Goal: Information Seeking & Learning: Learn about a topic

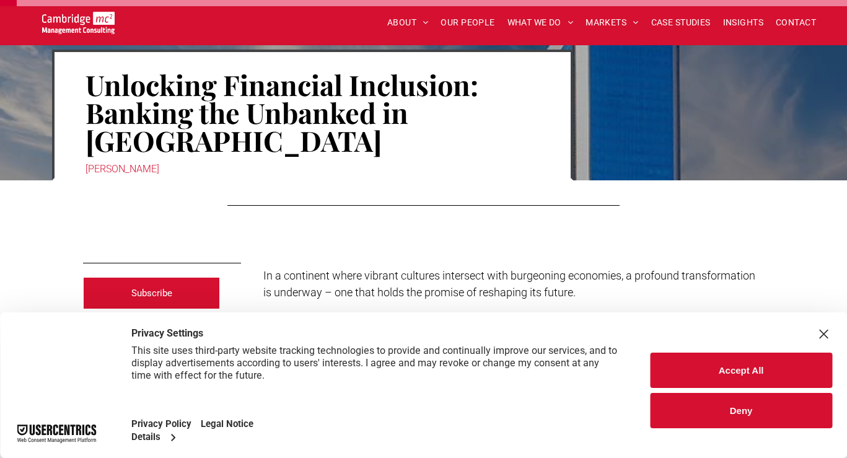
scroll to position [24, 0]
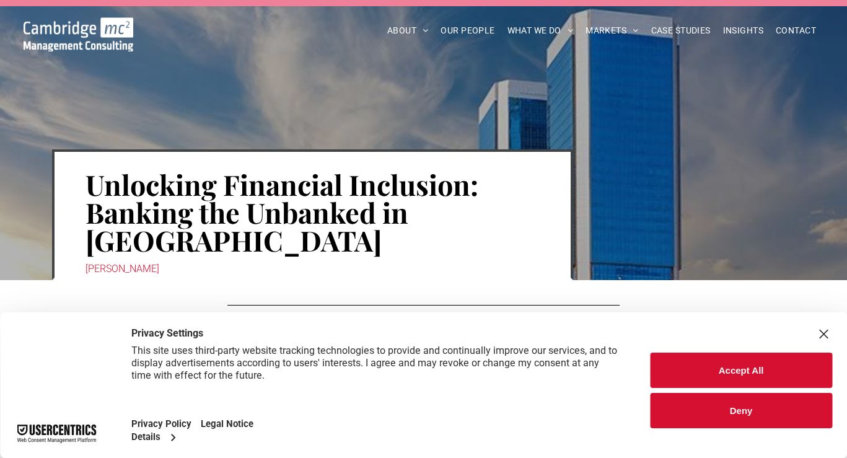
click at [825, 330] on div "Close Layer" at bounding box center [823, 333] width 17 height 17
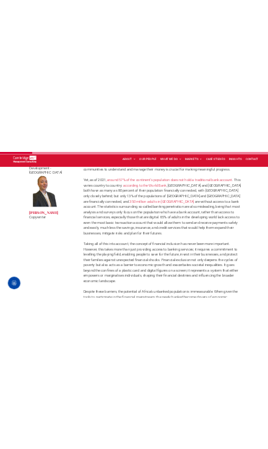
scroll to position [575, 0]
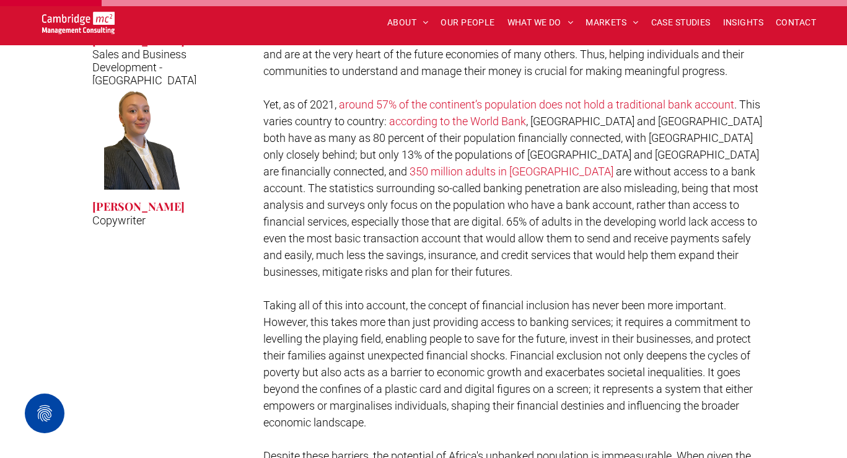
click at [622, 98] on link "around 57% of the continent’s population does not hold a traditional bank accou…" at bounding box center [536, 104] width 395 height 13
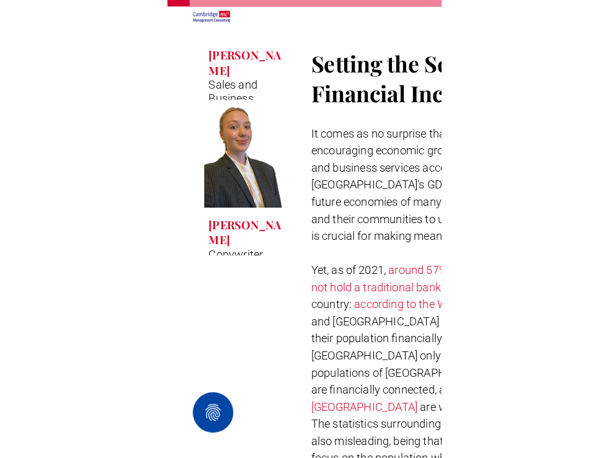
scroll to position [519, 0]
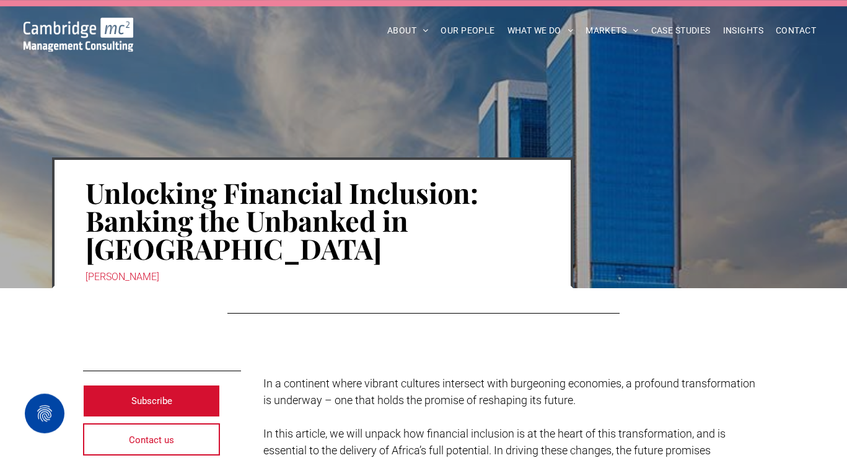
scroll to position [10, 0]
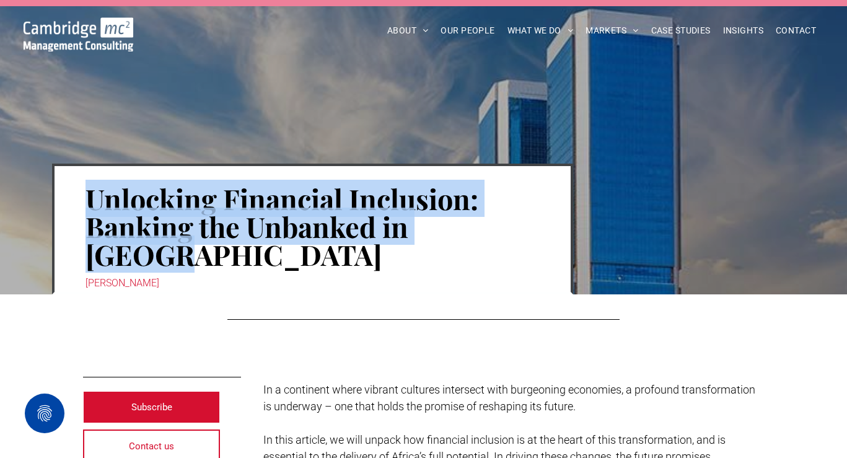
drag, startPoint x: 498, startPoint y: 226, endPoint x: 90, endPoint y: 202, distance: 408.5
click at [90, 202] on h1 "Unlocking Financial Inclusion: Banking the Unbanked in [GEOGRAPHIC_DATA]" at bounding box center [313, 226] width 454 height 86
copy h1 "Unlocking Financial Inclusion: Banking the Unbanked in [GEOGRAPHIC_DATA]"
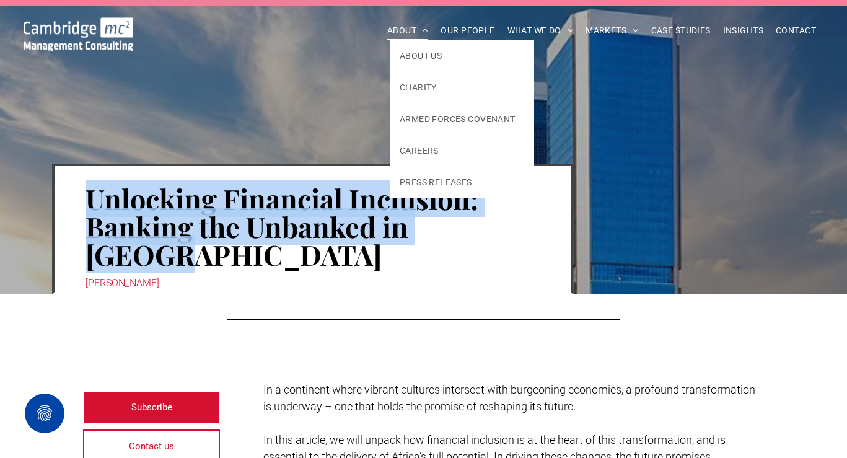
click at [390, 27] on span "ABOUT" at bounding box center [408, 30] width 42 height 19
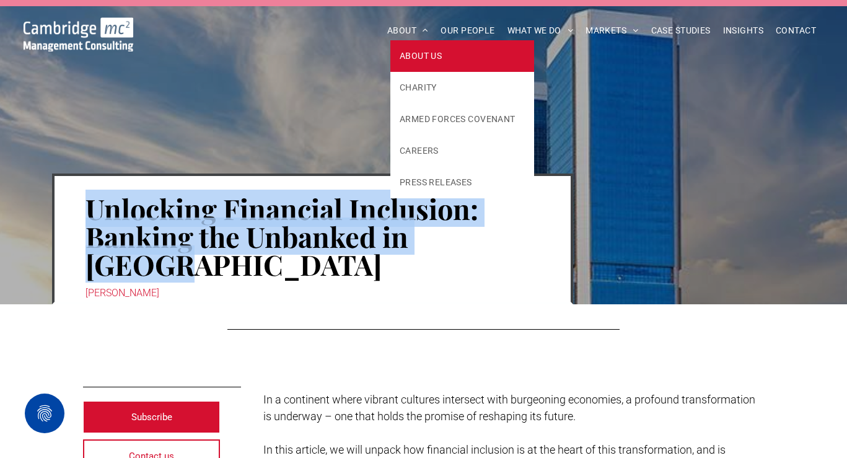
click at [400, 46] on link "ABOUT US" at bounding box center [462, 56] width 144 height 32
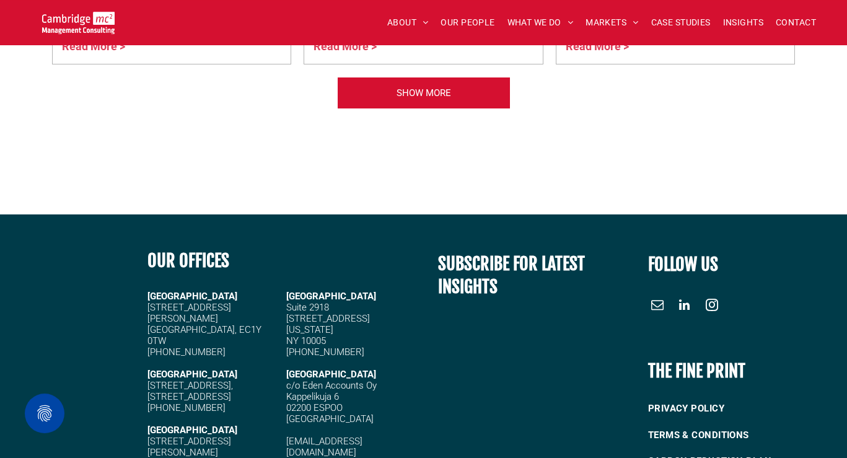
scroll to position [3364, 0]
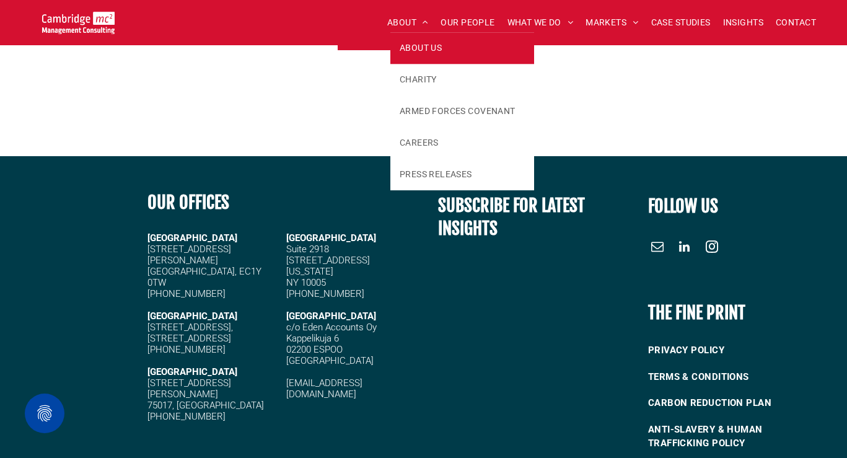
click at [404, 48] on span "ABOUT US" at bounding box center [421, 48] width 42 height 13
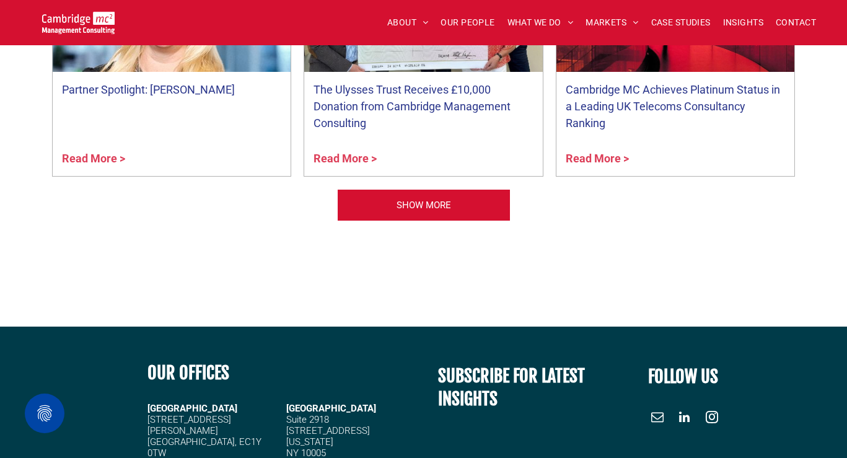
scroll to position [2989, 0]
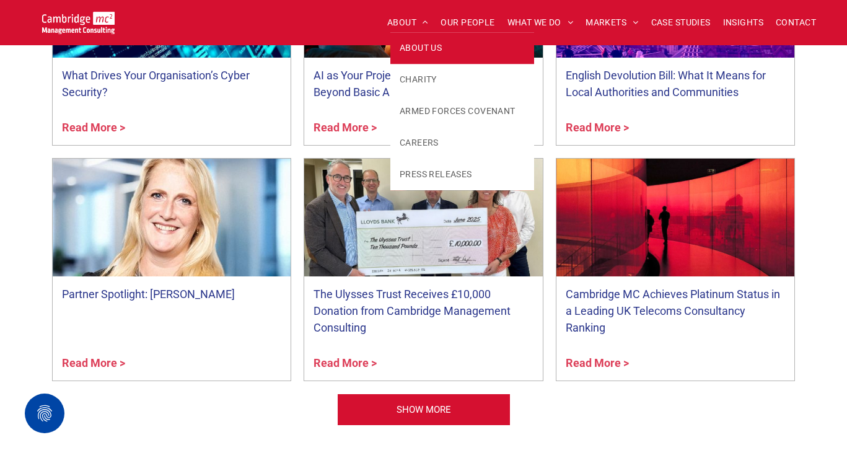
click at [411, 35] on link "ABOUT US" at bounding box center [462, 48] width 144 height 32
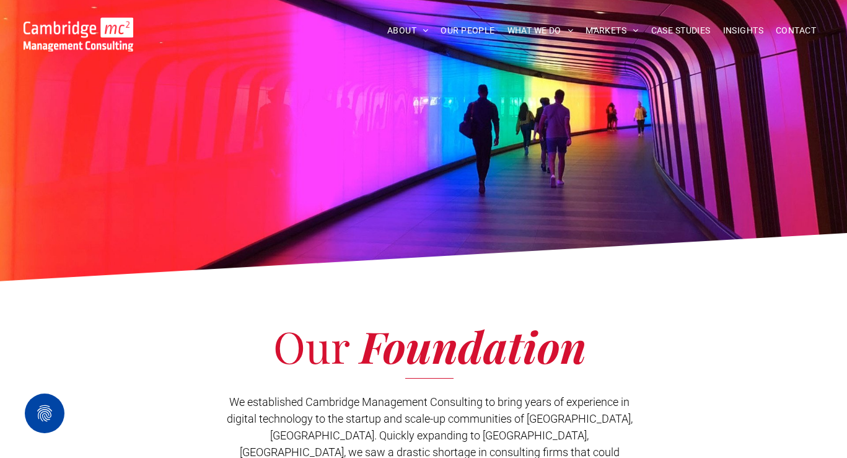
scroll to position [266, 0]
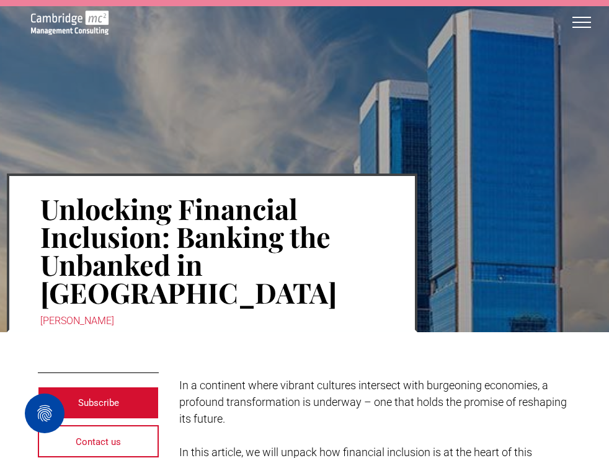
click at [588, 24] on button "menu" at bounding box center [581, 22] width 32 height 32
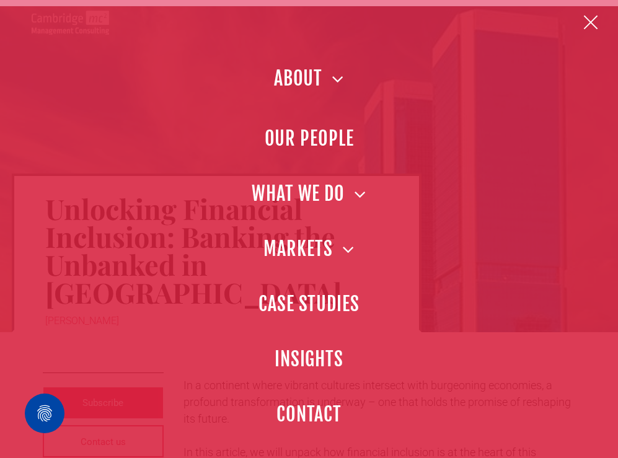
click at [332, 86] on span at bounding box center [333, 78] width 22 height 19
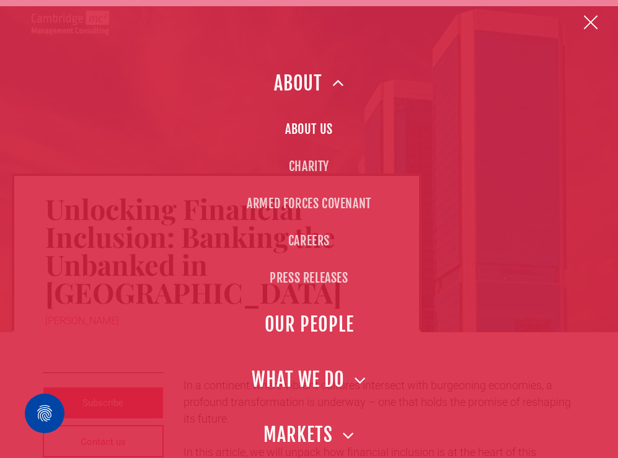
click at [327, 131] on span "ABOUT US" at bounding box center [309, 129] width 48 height 19
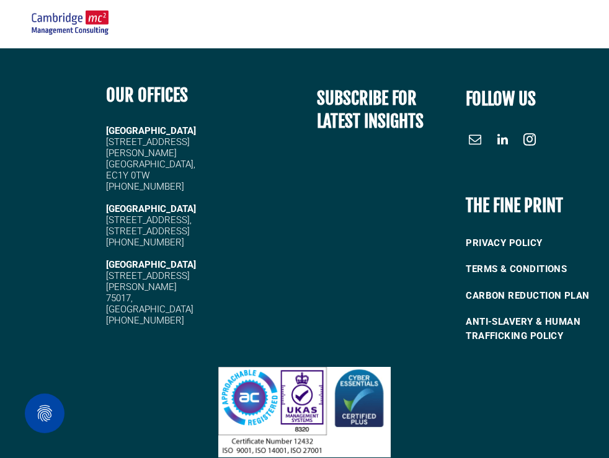
scroll to position [4089, 0]
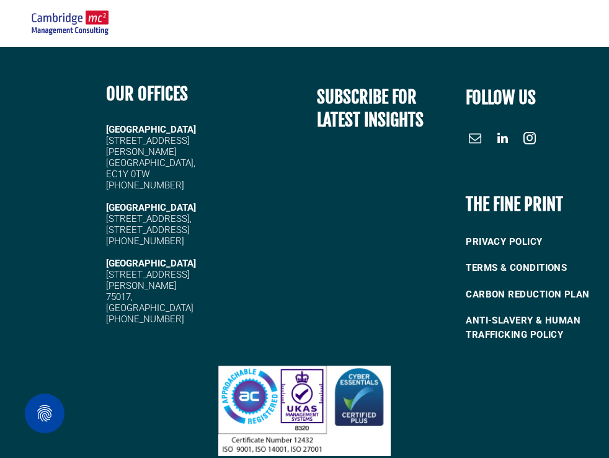
drag, startPoint x: 419, startPoint y: 446, endPoint x: 275, endPoint y: 449, distance: 143.8
copy span "Cambridge Management Consulting"
